Goal: Transaction & Acquisition: Obtain resource

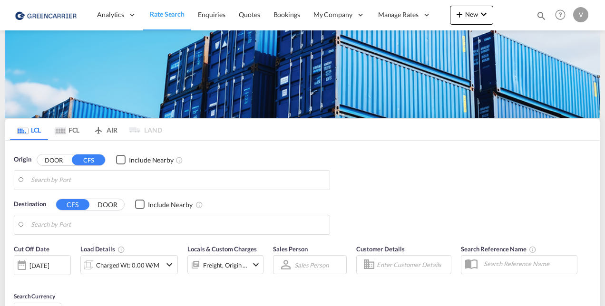
type input "CZ-27001, Knezeves"
type input "[US_STATE], [GEOGRAPHIC_DATA], USNYC"
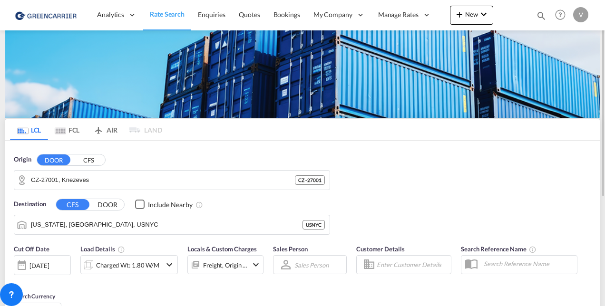
click at [89, 159] on button "CFS" at bounding box center [88, 160] width 33 height 11
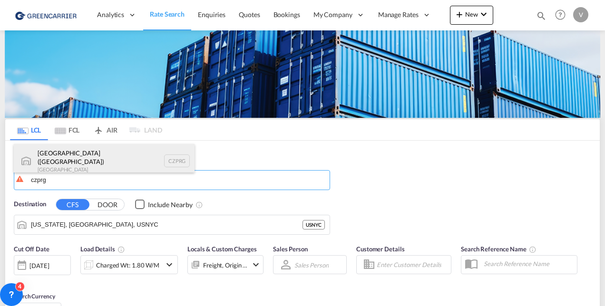
click at [91, 163] on div "[GEOGRAPHIC_DATA] ([GEOGRAPHIC_DATA]) [GEOGRAPHIC_DATA] CZPRG" at bounding box center [104, 161] width 181 height 34
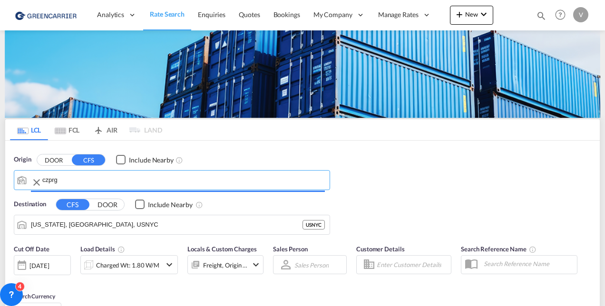
type input "[GEOGRAPHIC_DATA] ([GEOGRAPHIC_DATA]), CZPRG"
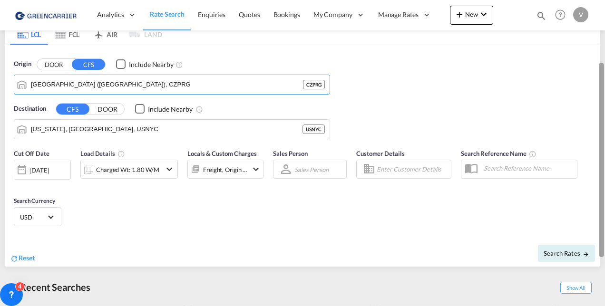
drag, startPoint x: 603, startPoint y: 141, endPoint x: 604, endPoint y: 202, distance: 60.9
click at [604, 202] on div at bounding box center [604, 153] width 2 height 303
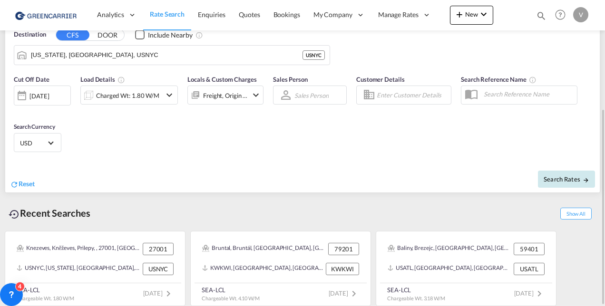
click at [572, 177] on span "Search Rates" at bounding box center [567, 180] width 46 height 8
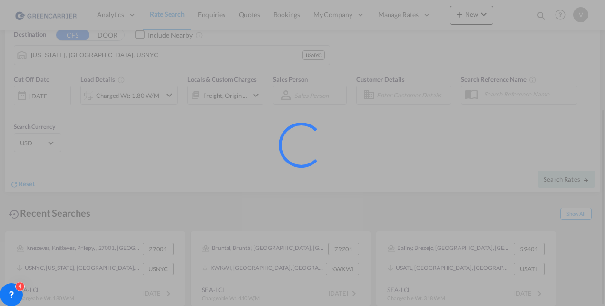
type input "CZPRG to USNYC / [DATE]"
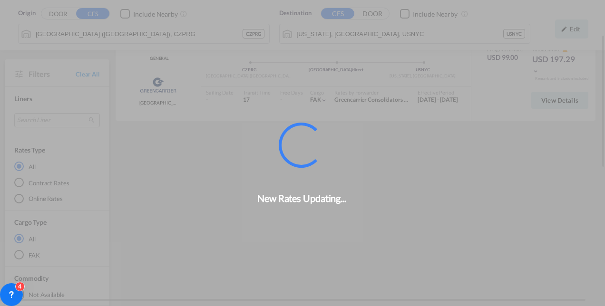
scroll to position [84, 0]
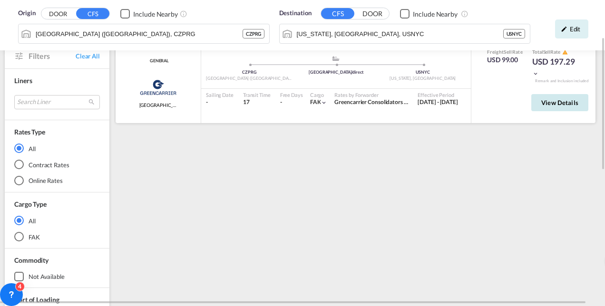
click at [543, 101] on span "View Details" at bounding box center [560, 103] width 37 height 8
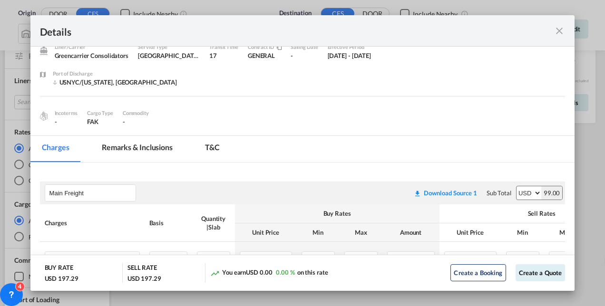
scroll to position [0, 0]
